Goal: Find specific page/section: Find specific page/section

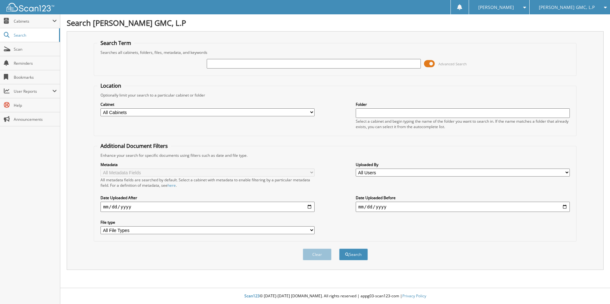
click at [288, 64] on input "text" at bounding box center [314, 64] width 214 height 10
type input "[PERSON_NAME]"
click at [353, 249] on div "Clear Search" at bounding box center [335, 255] width 483 height 26
click at [355, 254] on button "Search" at bounding box center [353, 255] width 29 height 12
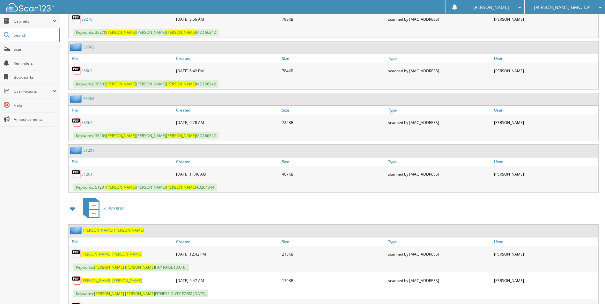
scroll to position [2170, 0]
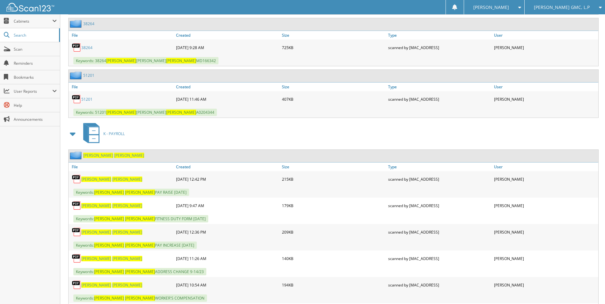
click at [112, 205] on span "HUERTA" at bounding box center [127, 205] width 30 height 5
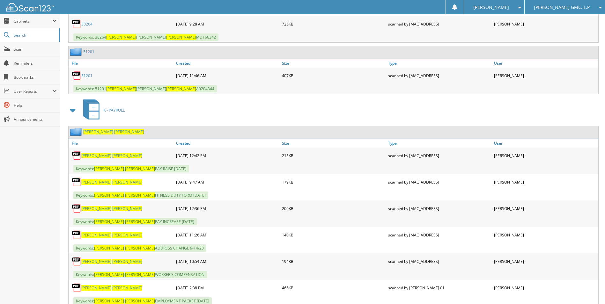
scroll to position [2265, 0]
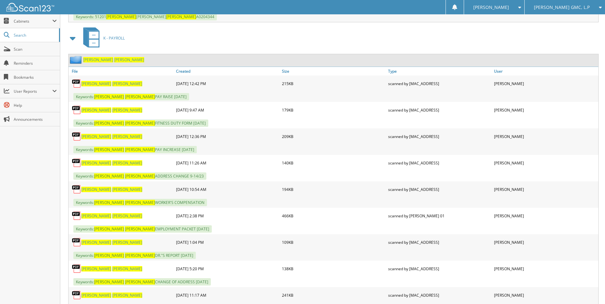
click at [112, 82] on span "HUERTA" at bounding box center [127, 83] width 30 height 5
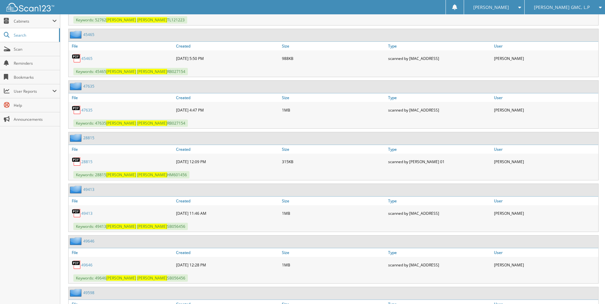
scroll to position [1691, 0]
